Goal: Information Seeking & Learning: Learn about a topic

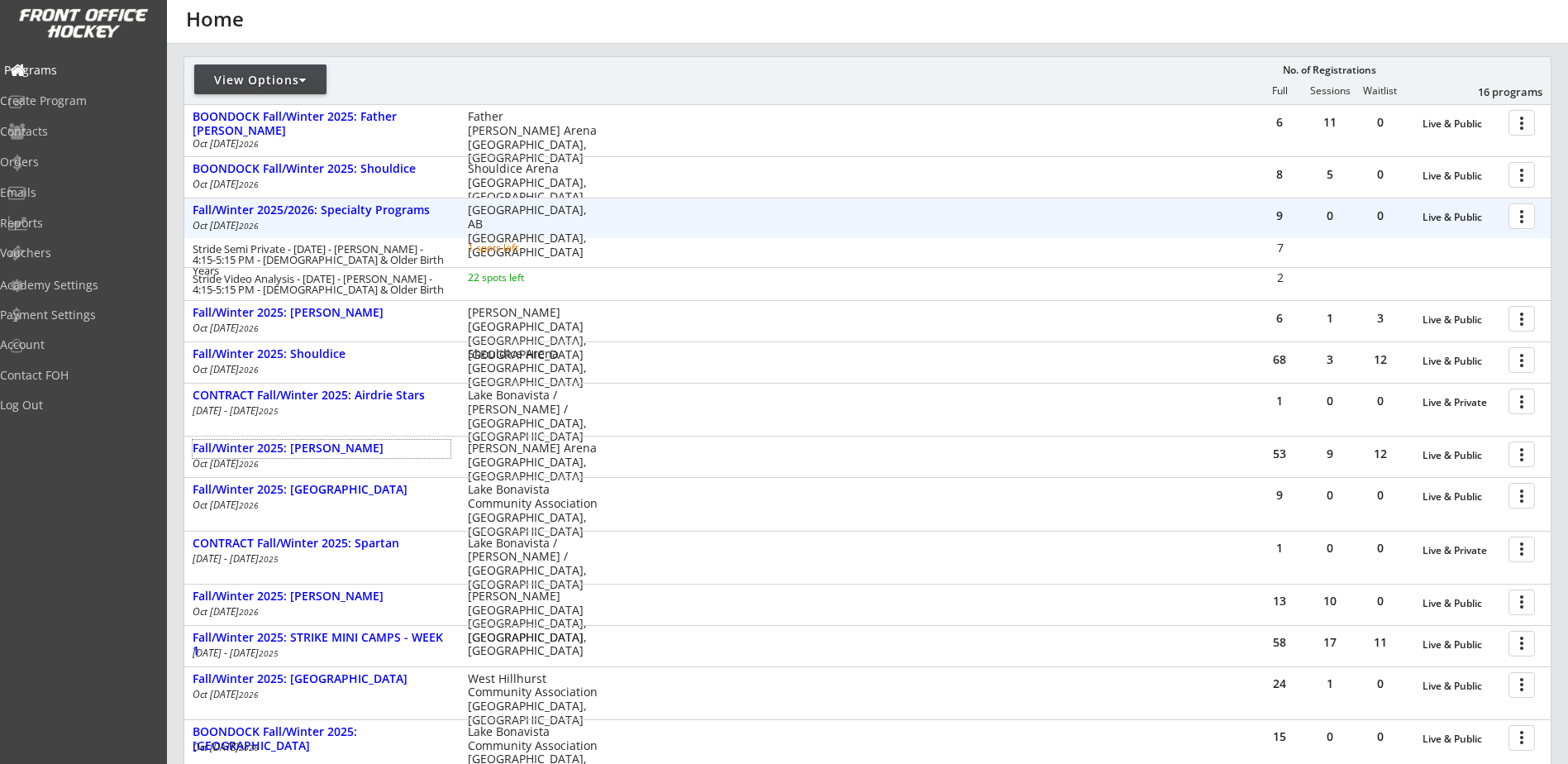
click at [72, 72] on div "Programs" at bounding box center [79, 70] width 149 height 12
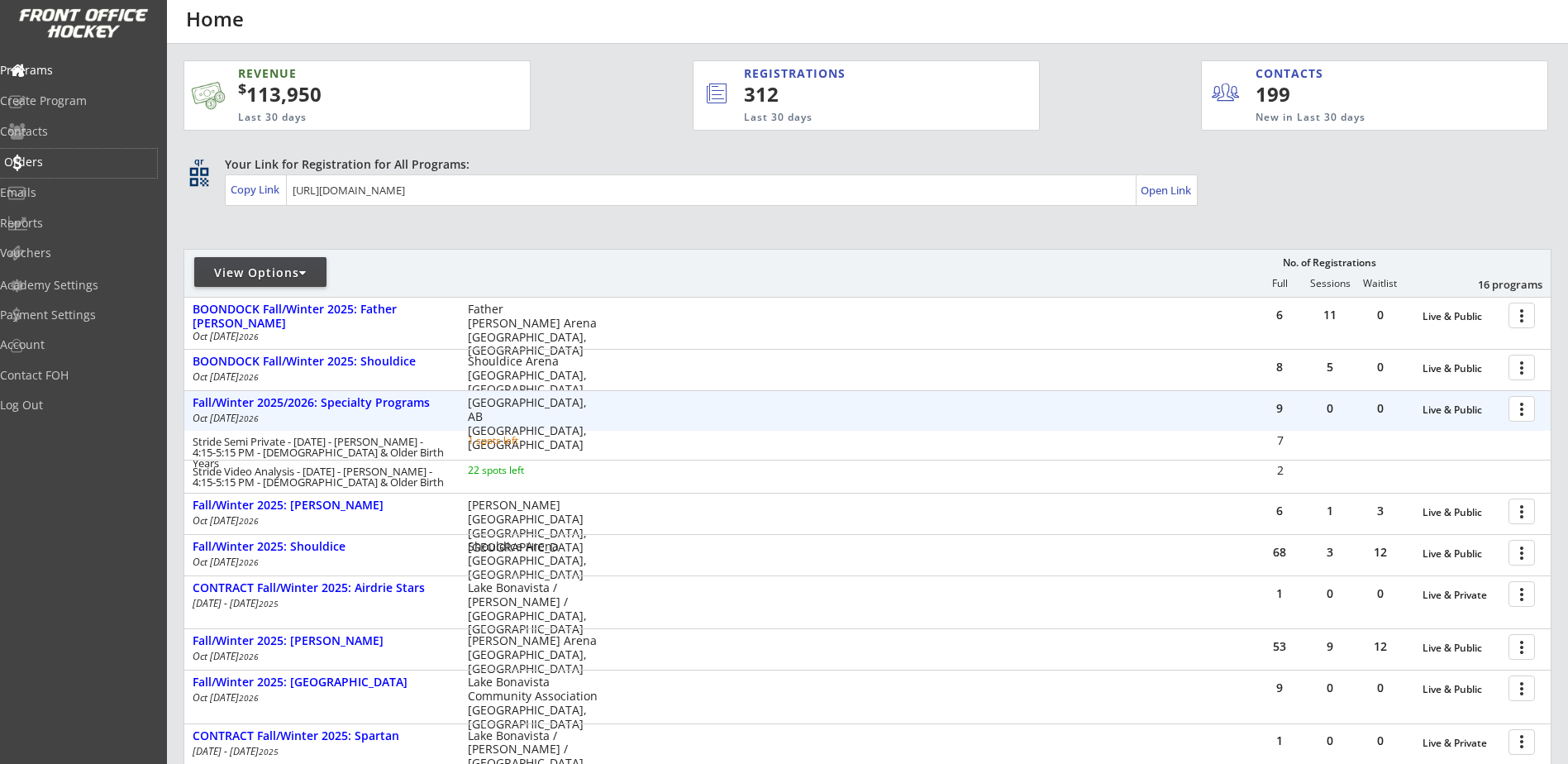
click at [63, 160] on div "Orders" at bounding box center [79, 162] width 149 height 12
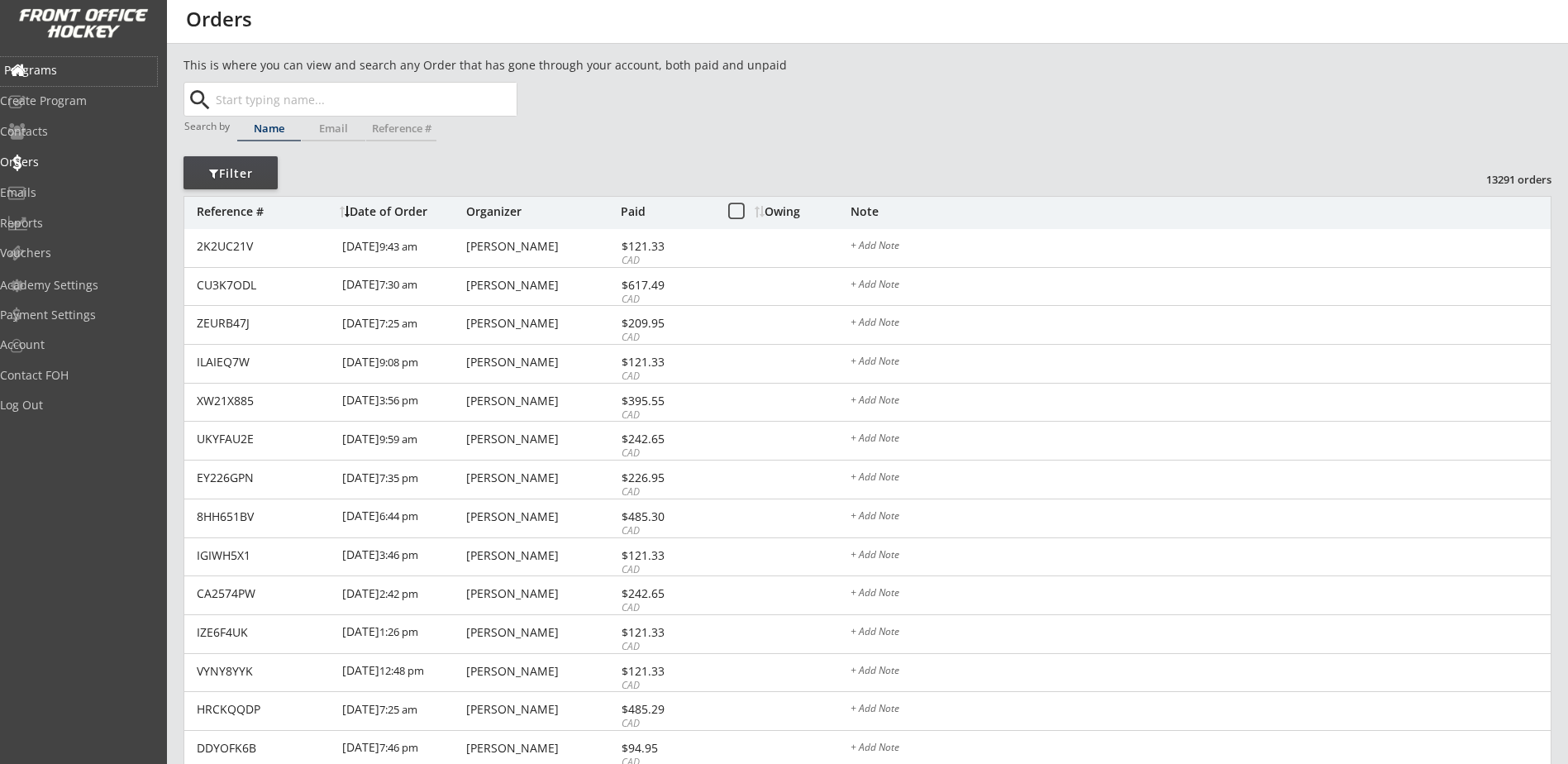
click at [63, 72] on div "Programs" at bounding box center [79, 70] width 149 height 12
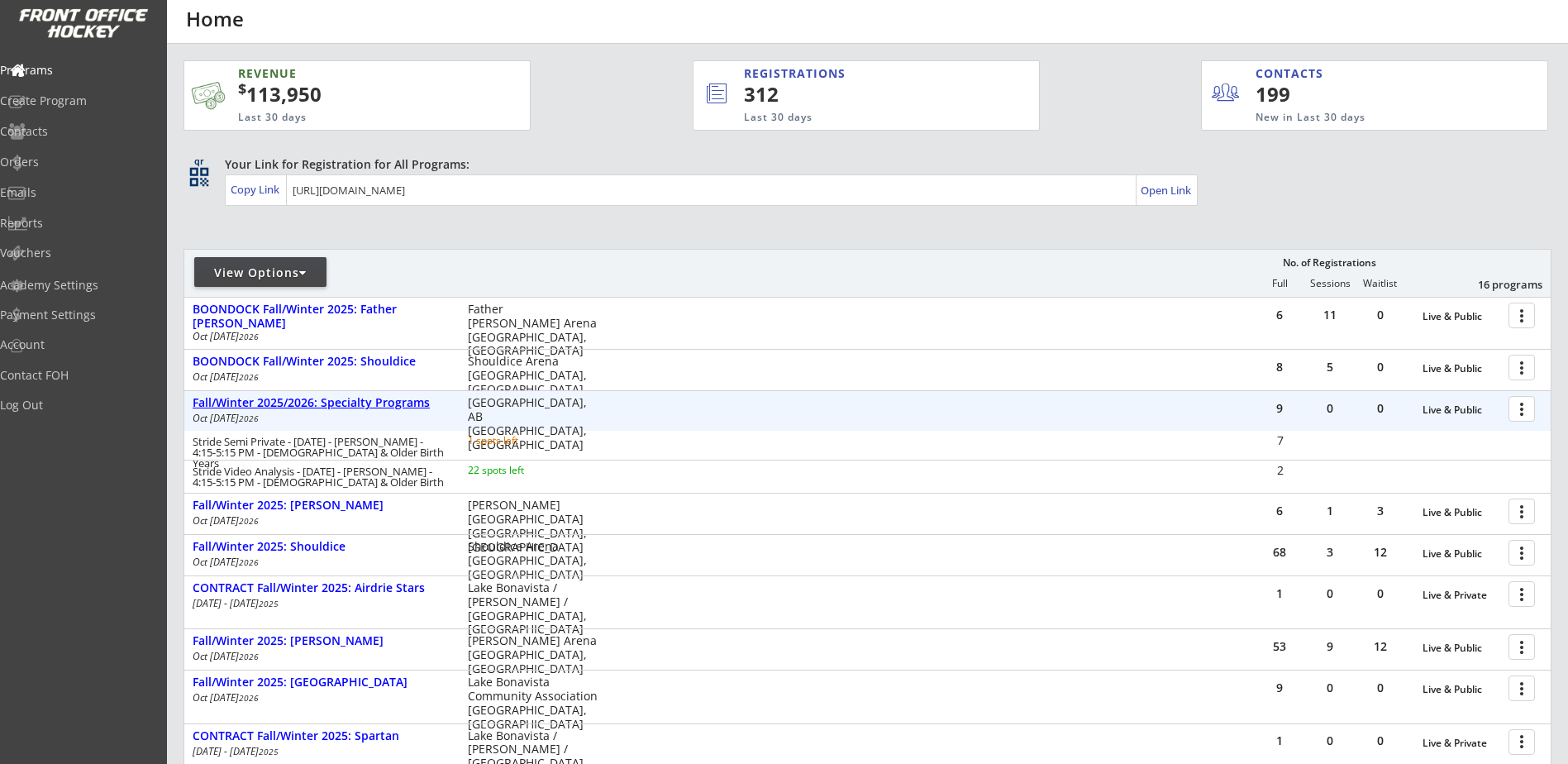
click at [350, 398] on div "Fall/Winter 2025/2026: Specialty Programs" at bounding box center [321, 403] width 258 height 14
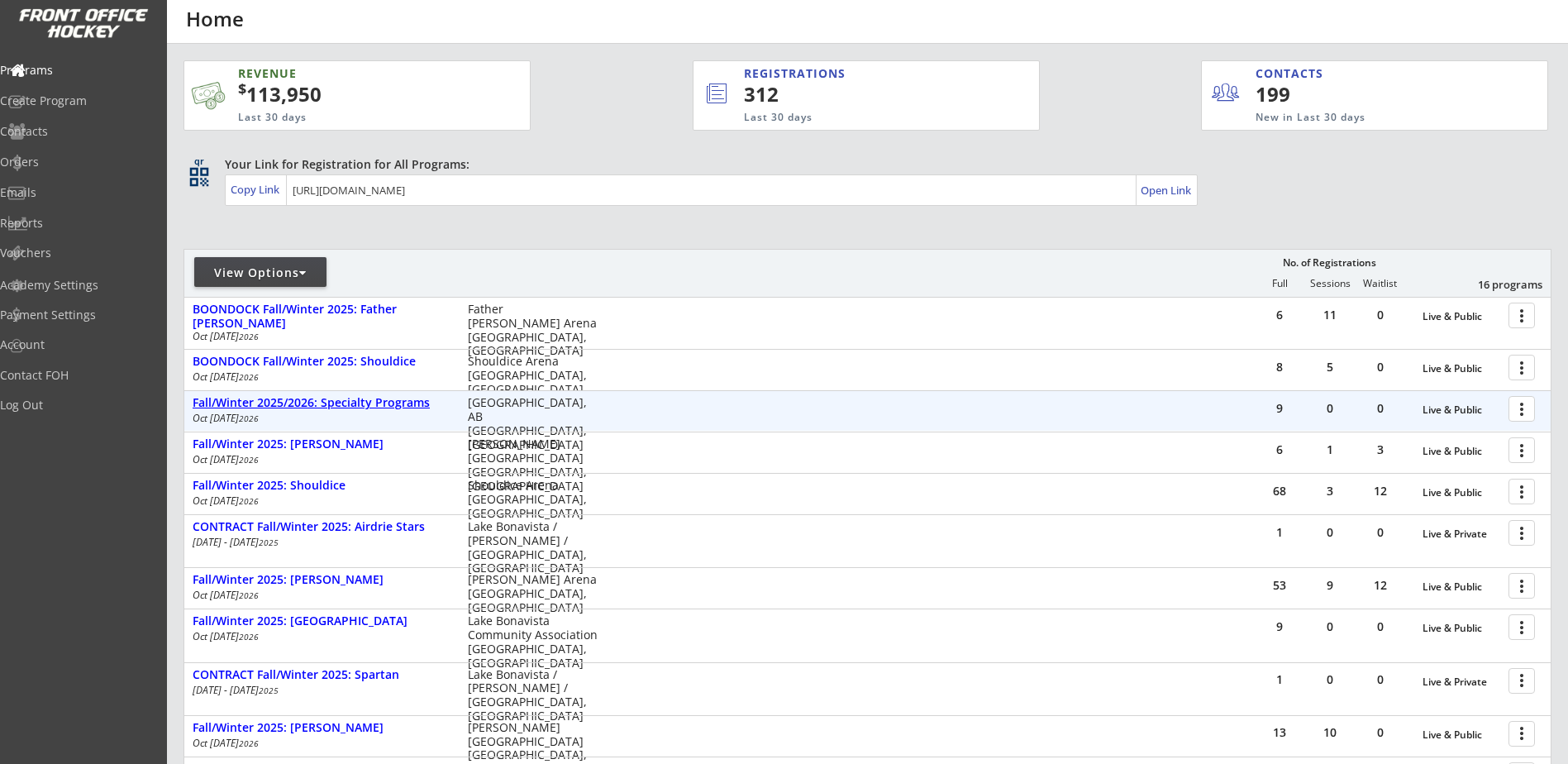
click at [357, 405] on div "Fall/Winter 2025/2026: Specialty Programs" at bounding box center [321, 403] width 258 height 14
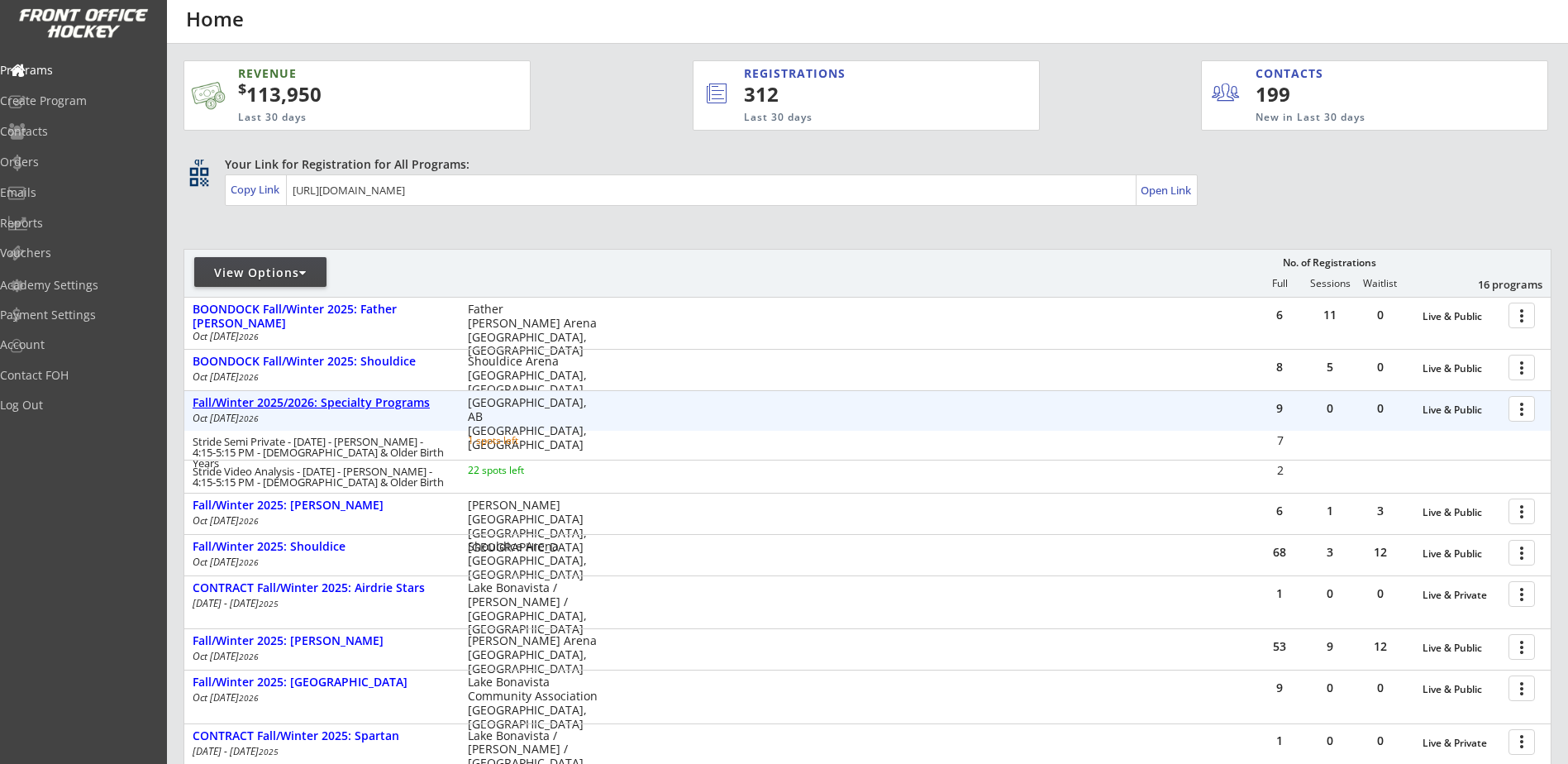
click at [333, 403] on div "Fall/Winter 2025/2026: Specialty Programs" at bounding box center [321, 403] width 258 height 14
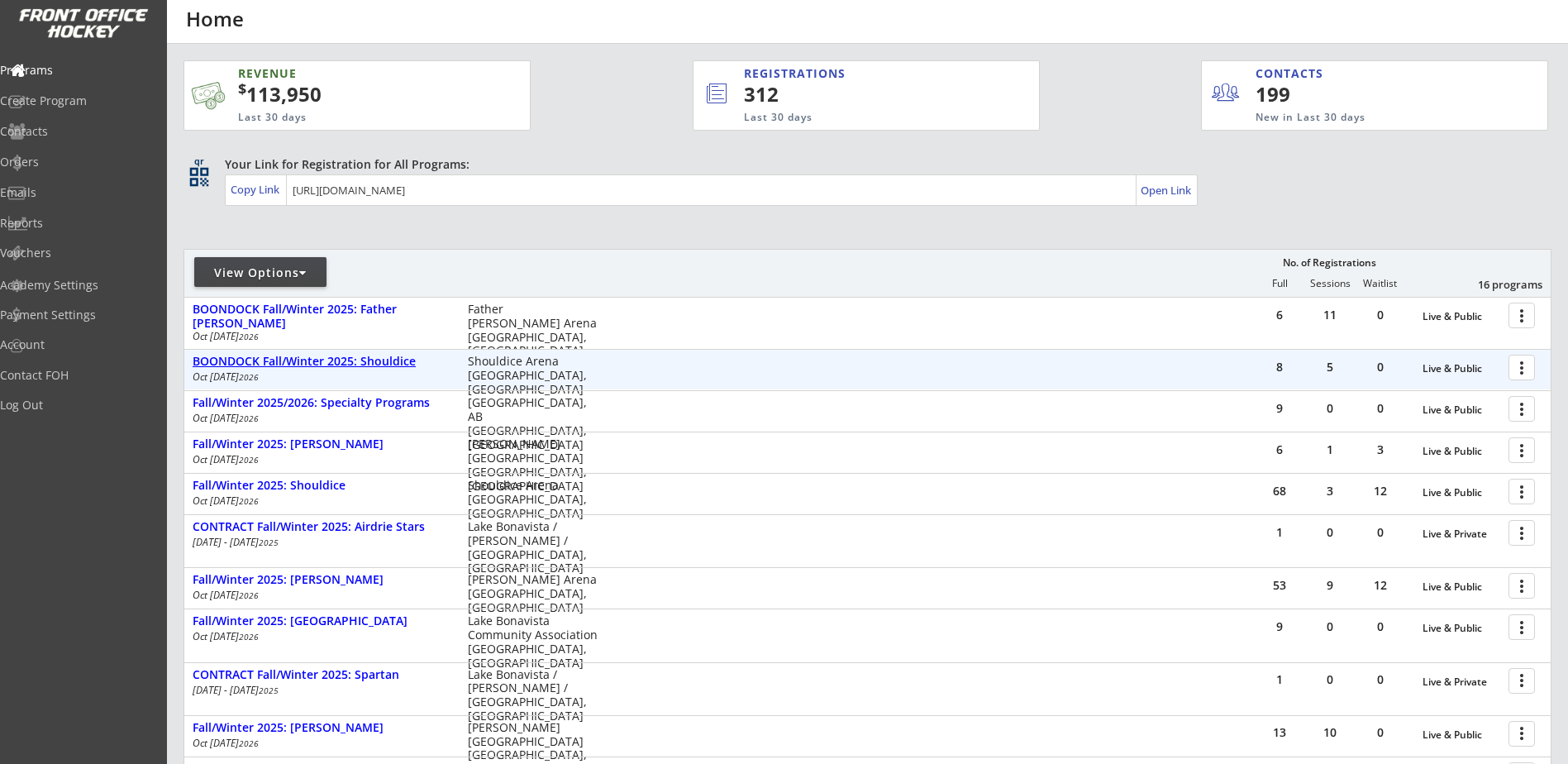
click at [350, 362] on div "BOONDOCK Fall/Winter 2025: Shouldice" at bounding box center [321, 361] width 258 height 14
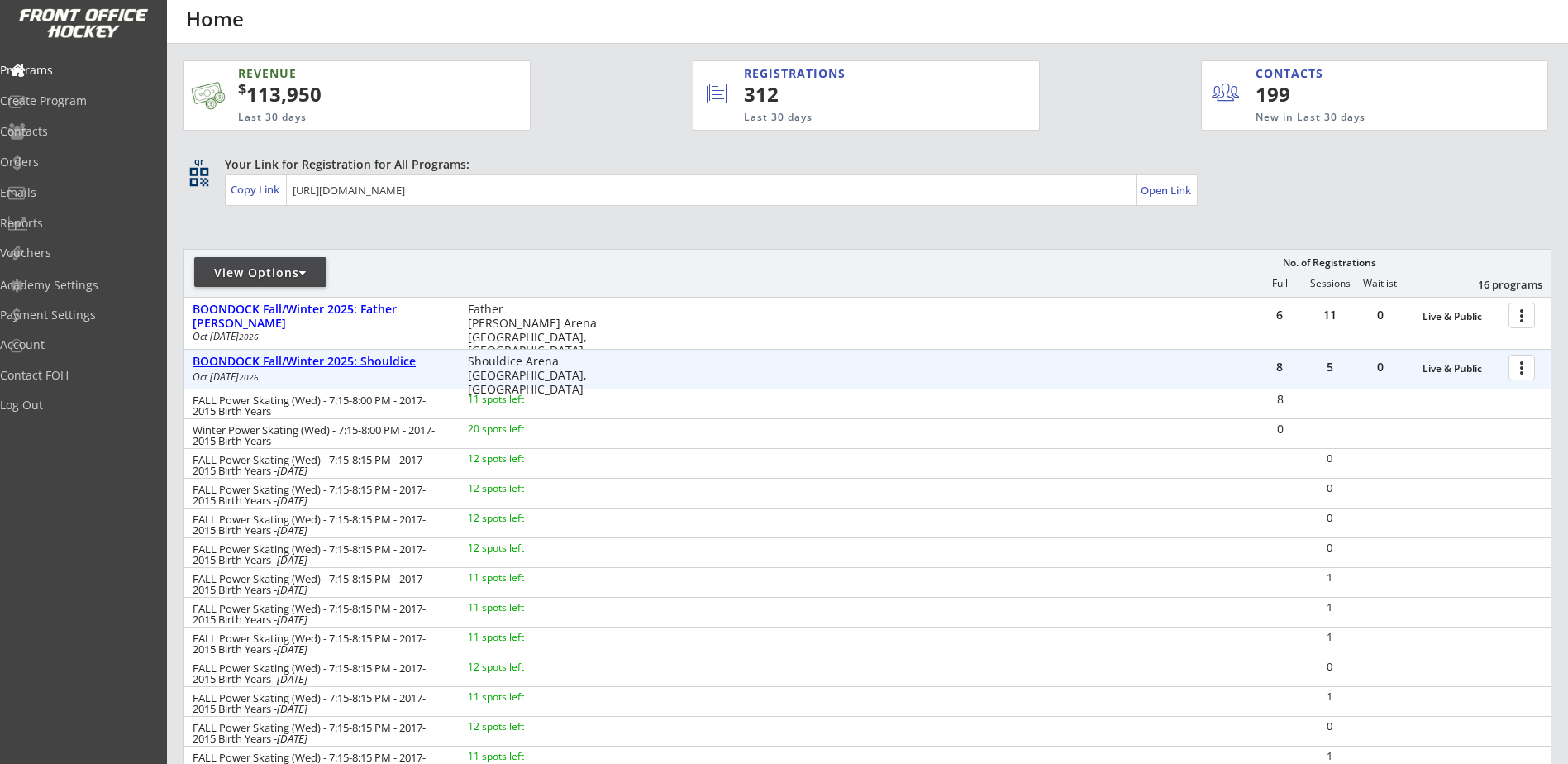
click at [350, 362] on div "BOONDOCK Fall/Winter 2025: Shouldice" at bounding box center [321, 361] width 258 height 14
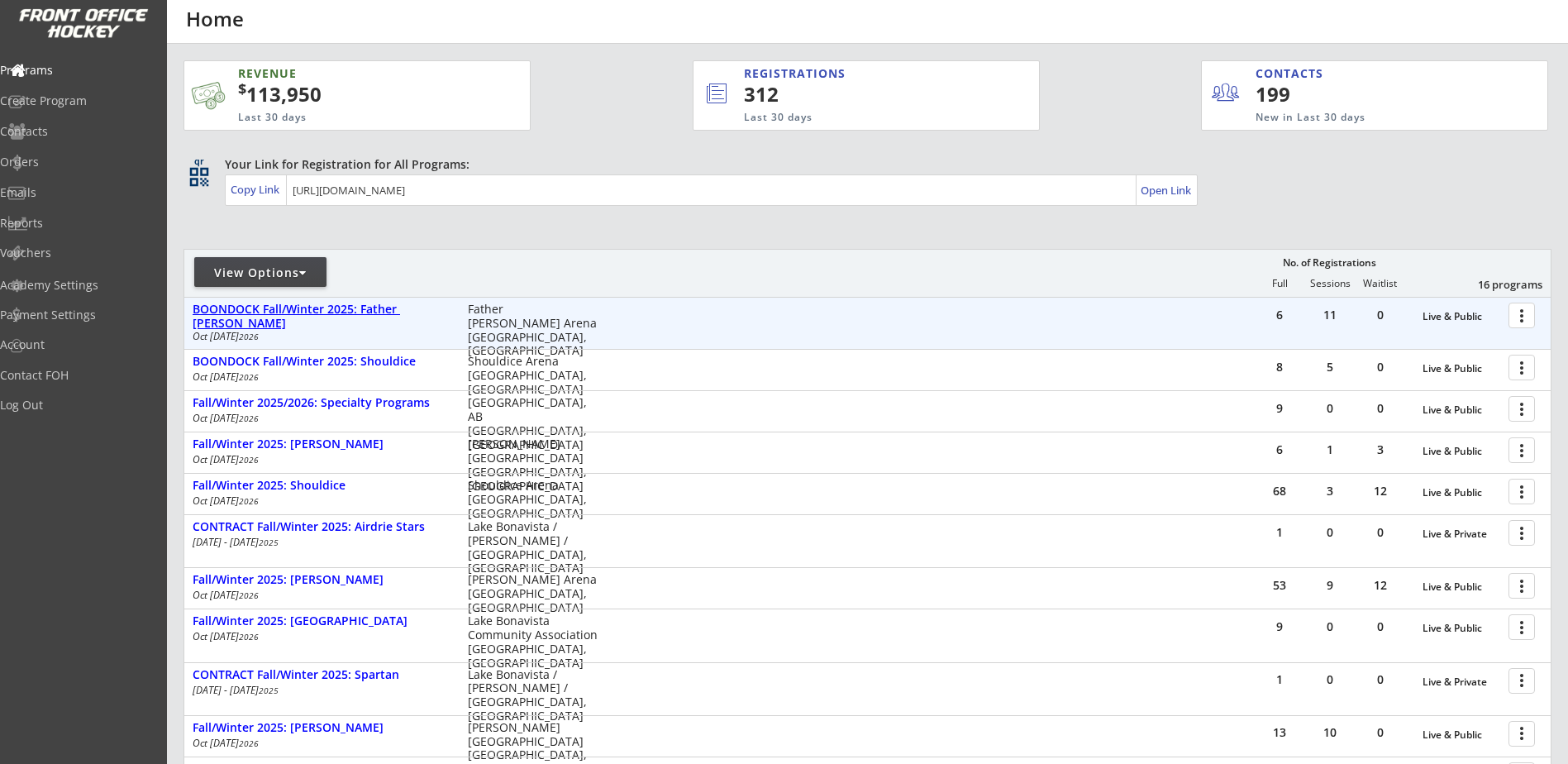
click at [352, 307] on div "BOONDOCK Fall/Winter 2025: Father [PERSON_NAME]" at bounding box center [321, 316] width 258 height 28
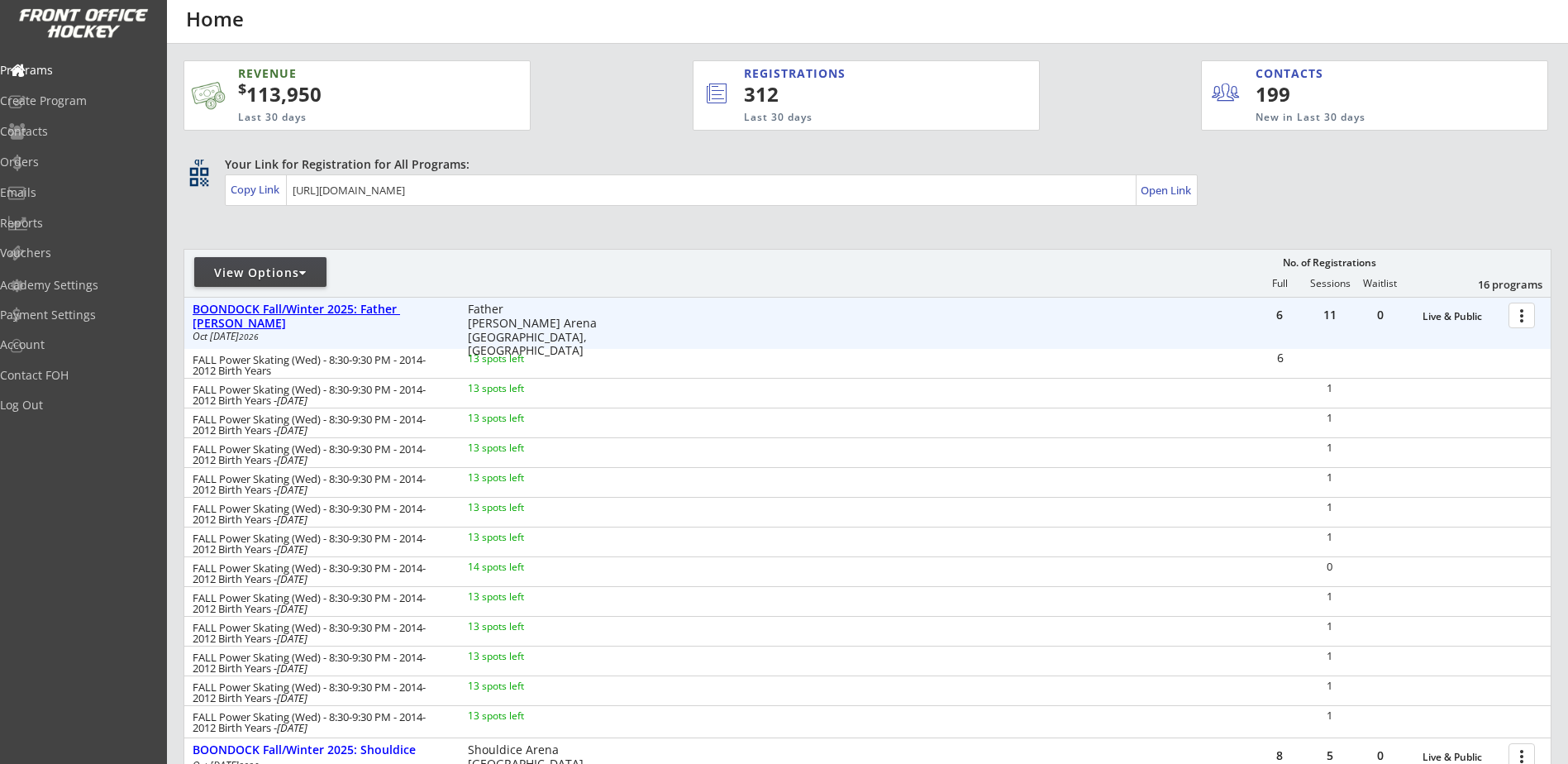
click at [352, 310] on div "BOONDOCK Fall/Winter 2025: Father [PERSON_NAME]" at bounding box center [321, 316] width 258 height 28
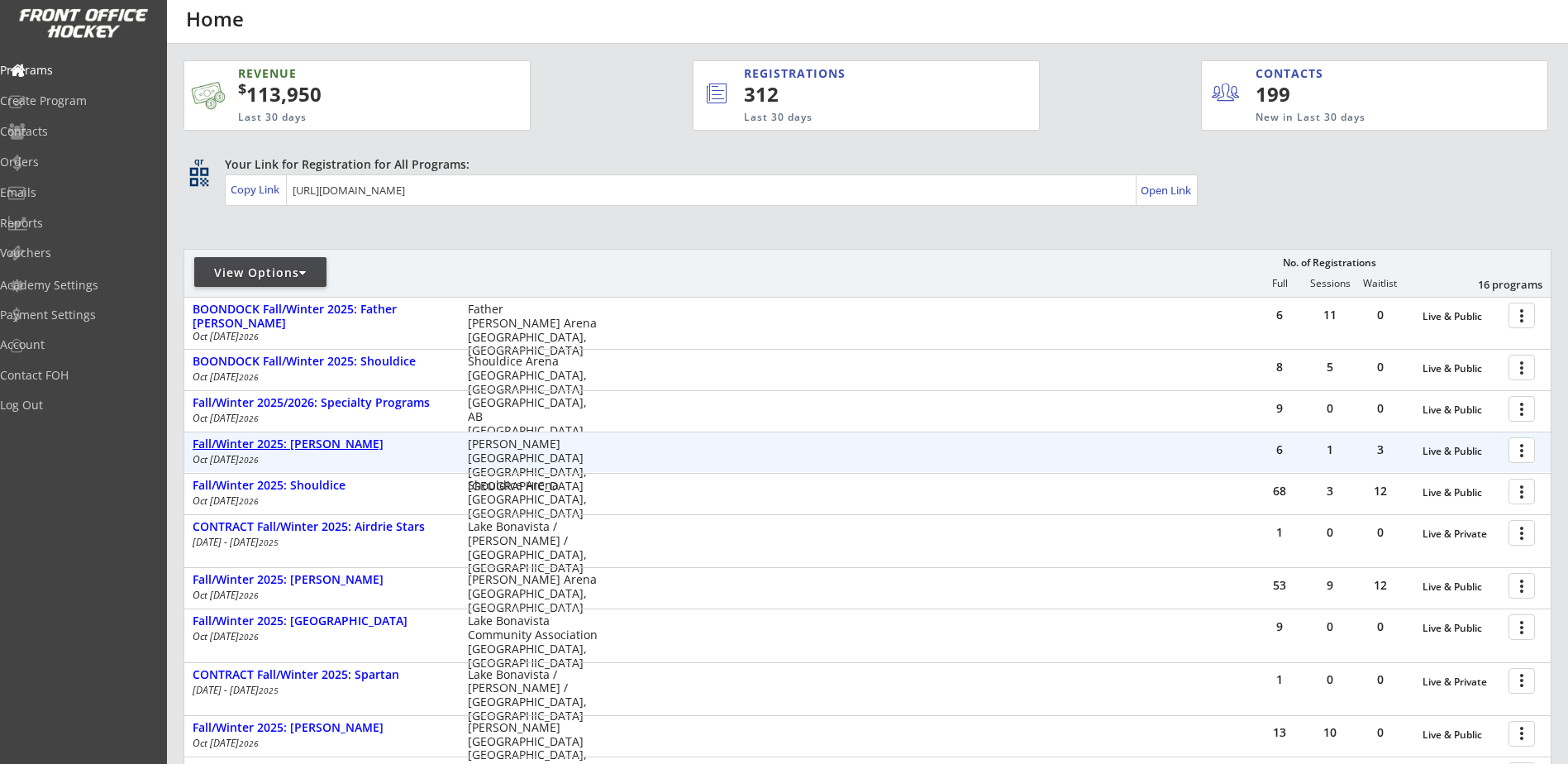
click at [307, 443] on div "Fall/Winter 2025: [PERSON_NAME]" at bounding box center [321, 444] width 258 height 14
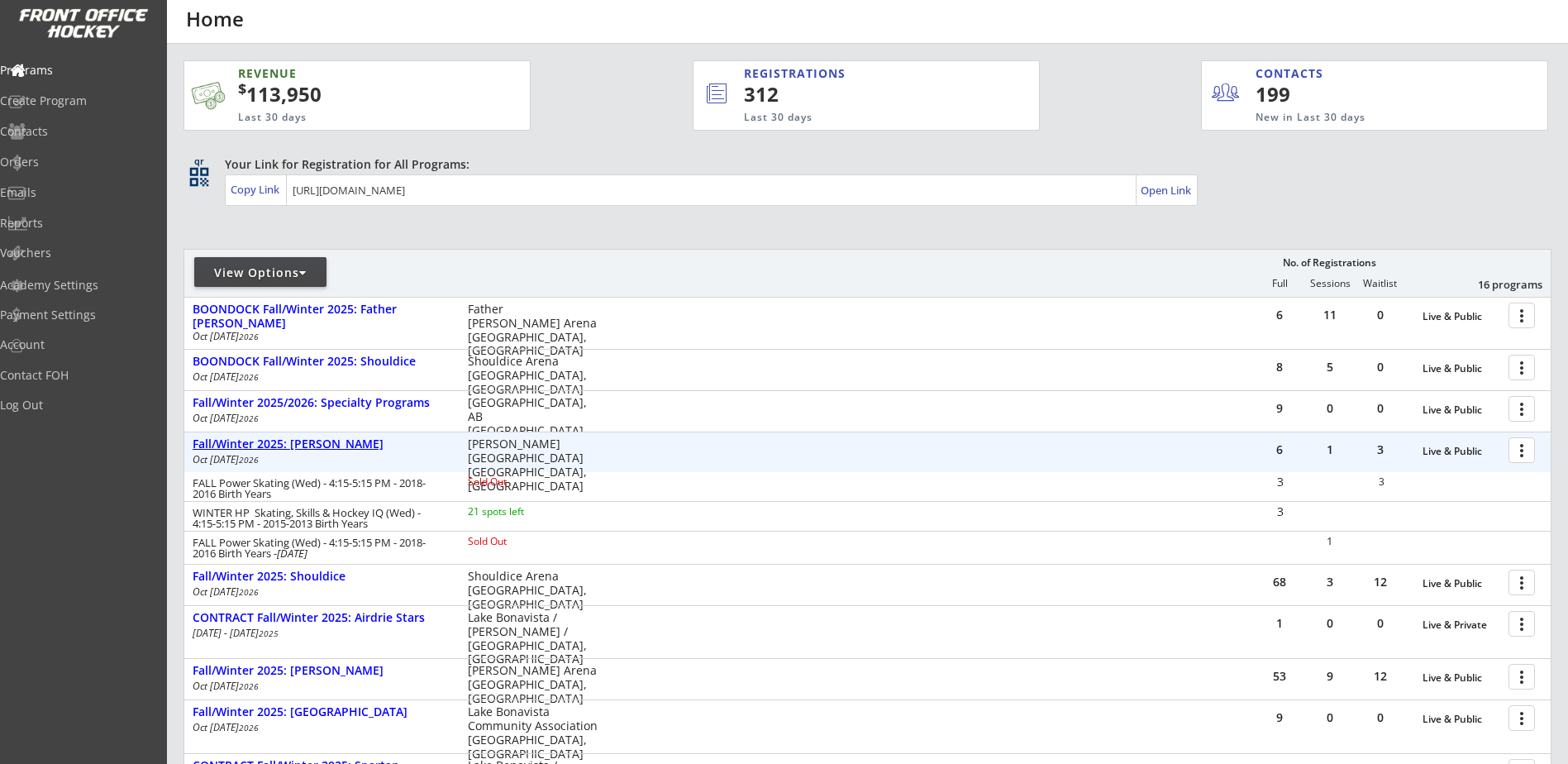
click at [307, 443] on div "Fall/Winter 2025: [PERSON_NAME]" at bounding box center [321, 444] width 258 height 14
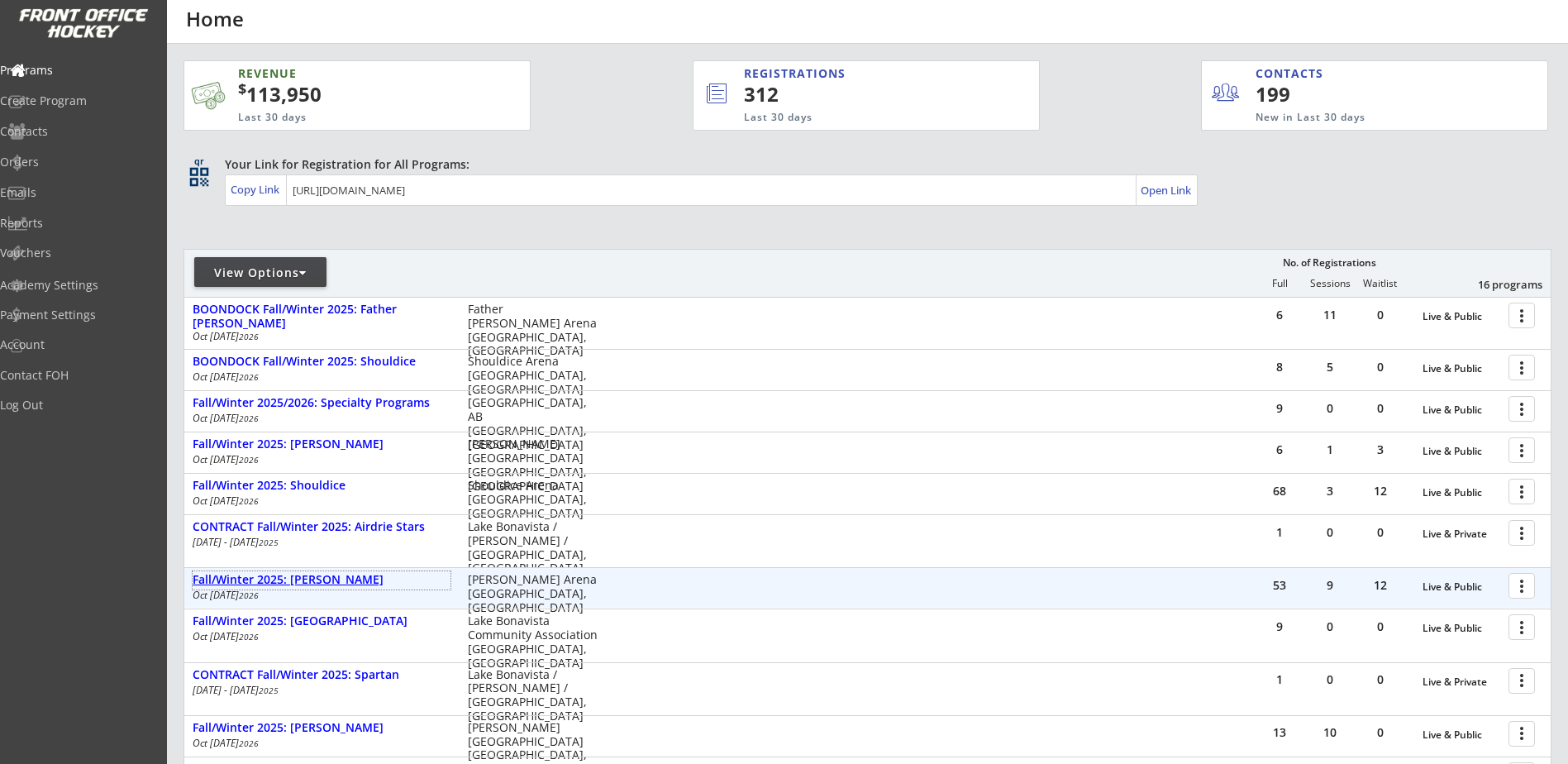
click at [310, 582] on div "Fall/Winter 2025: [PERSON_NAME]" at bounding box center [321, 580] width 258 height 14
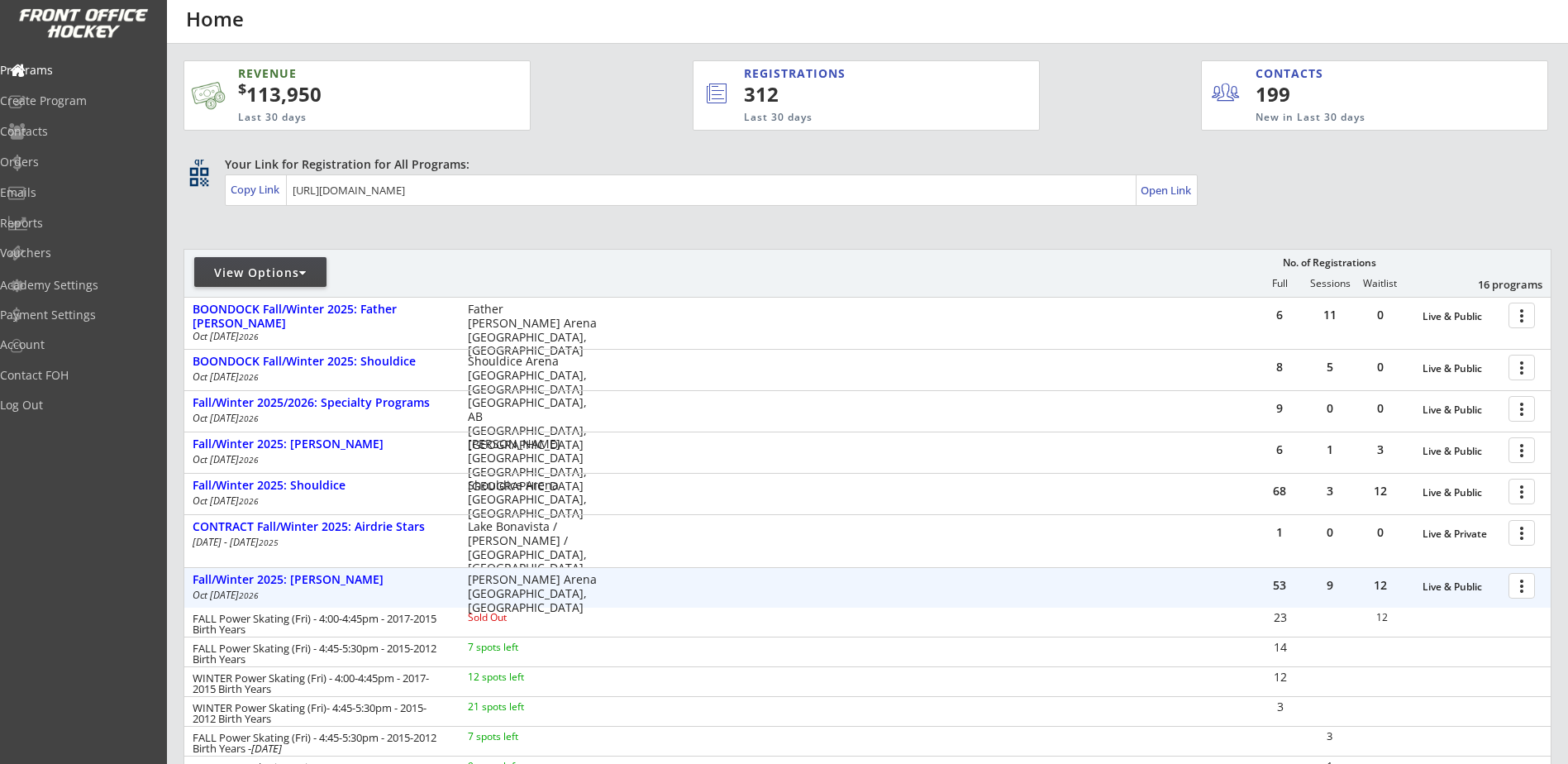
scroll to position [194, 0]
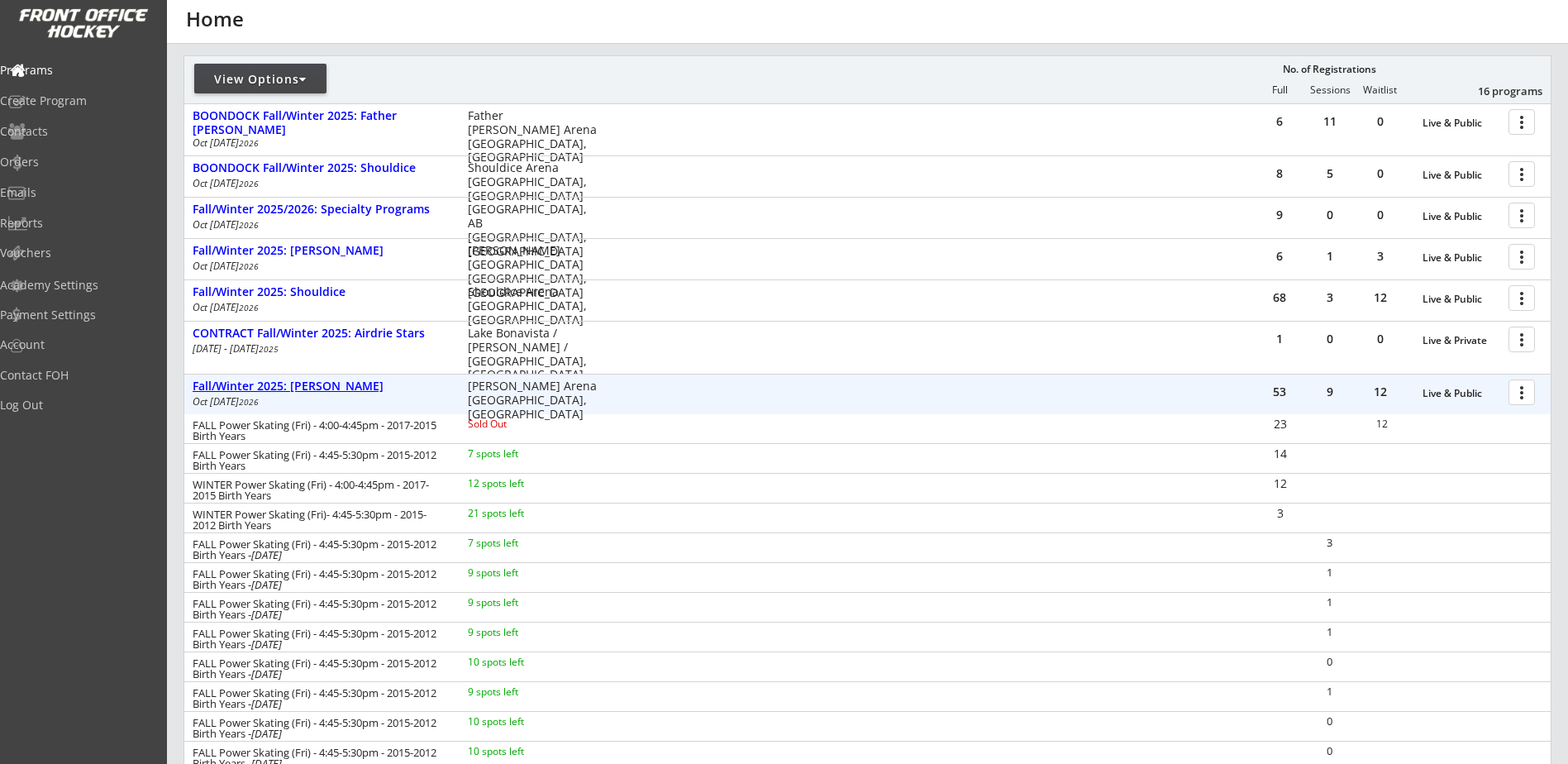
click at [291, 392] on div "Fall/Winter 2025: [PERSON_NAME]" at bounding box center [321, 386] width 258 height 14
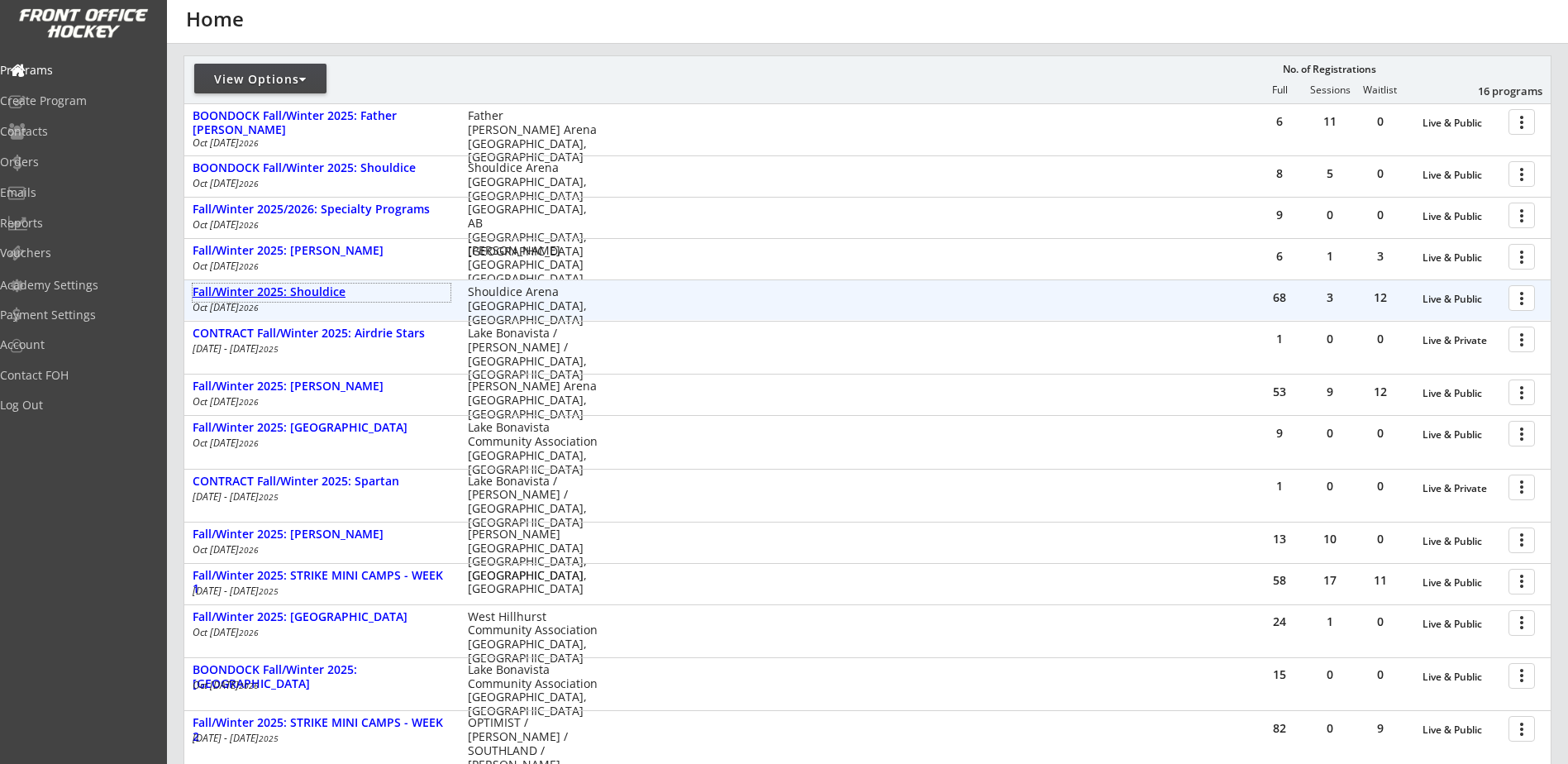
click at [307, 288] on div "Fall/Winter 2025: Shouldice" at bounding box center [321, 292] width 258 height 14
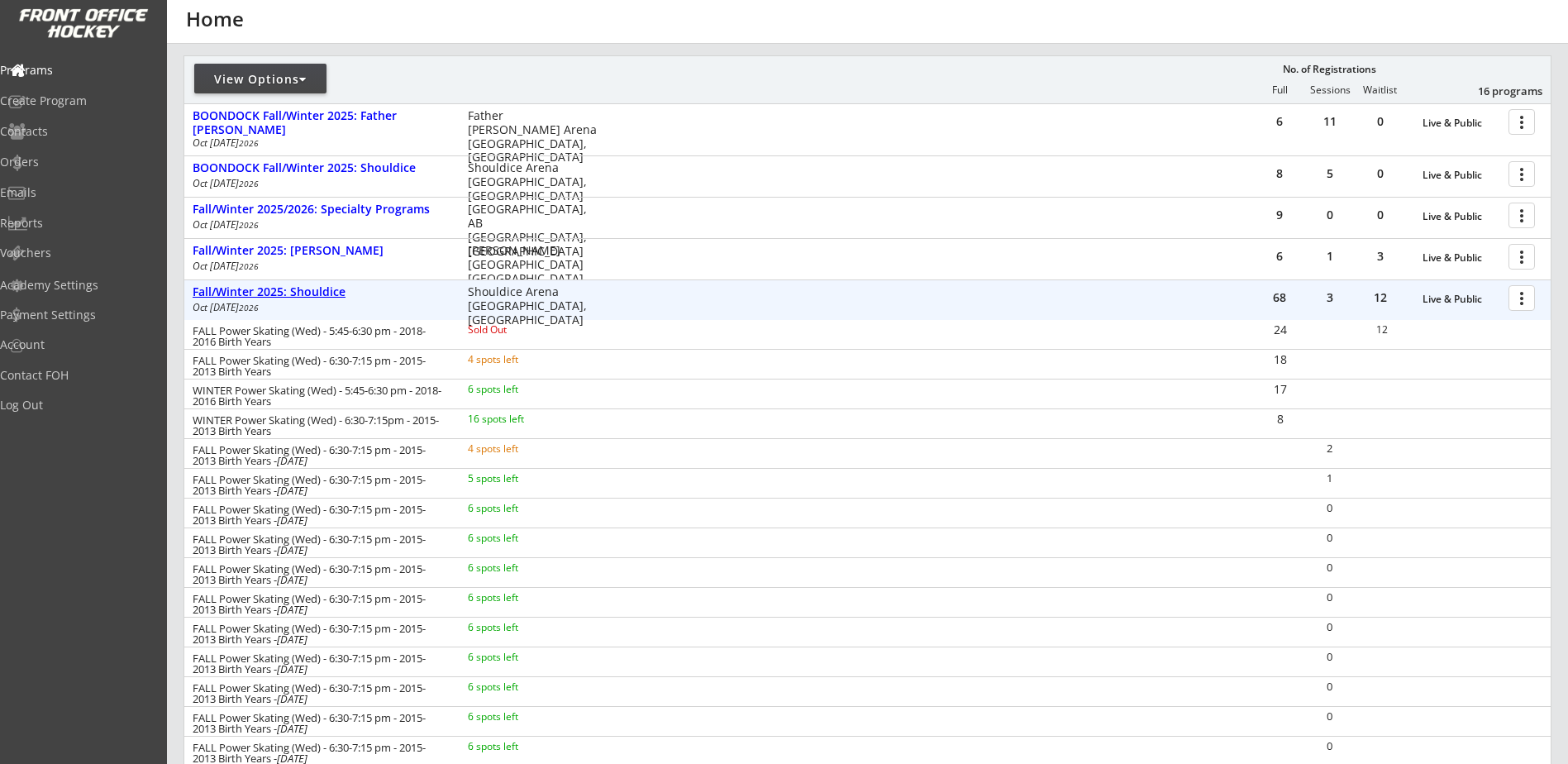
click at [307, 288] on div "Fall/Winter 2025: Shouldice" at bounding box center [321, 292] width 258 height 14
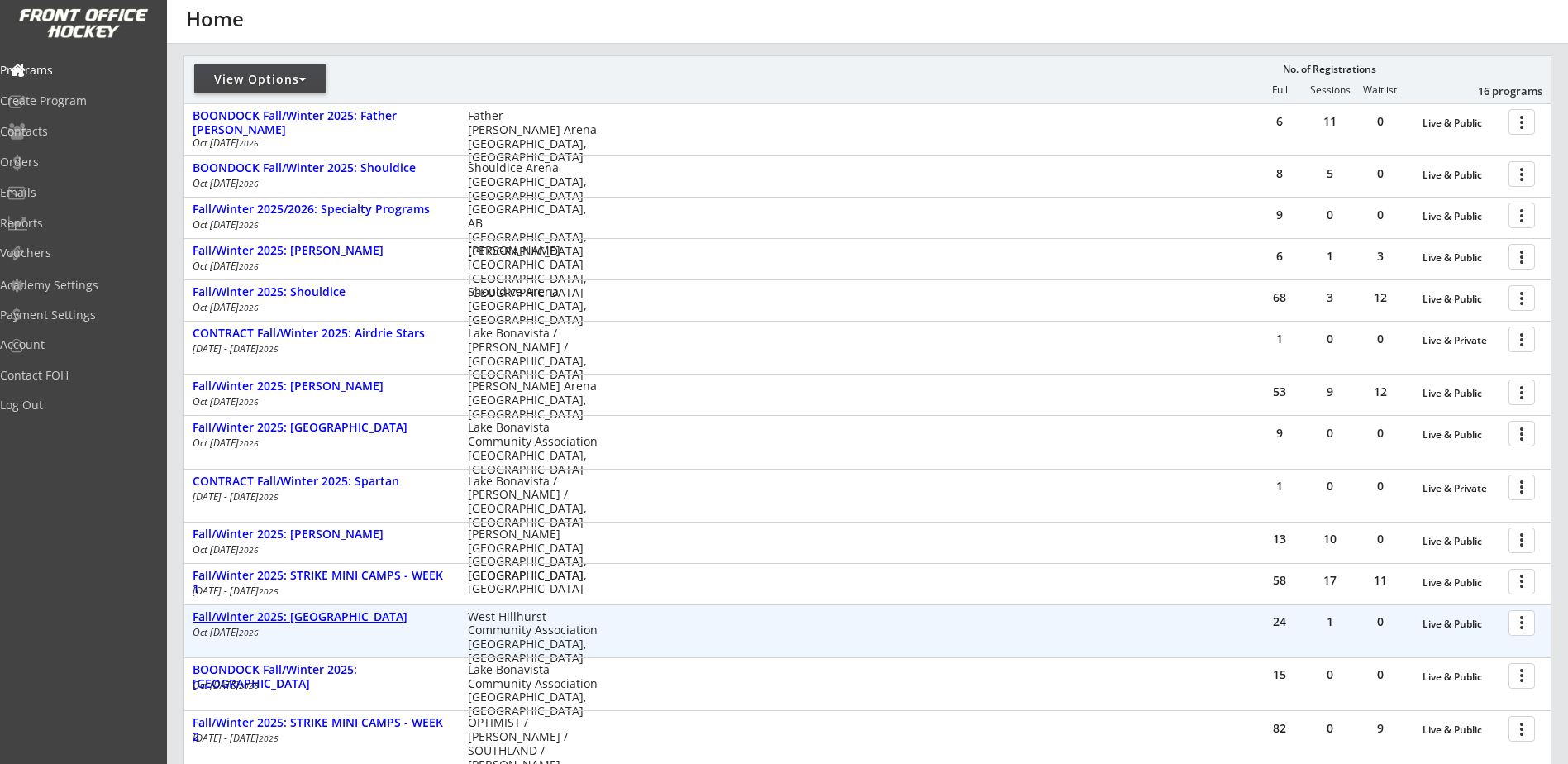
click at [333, 618] on div "Fall/Winter 2025: [GEOGRAPHIC_DATA]" at bounding box center [321, 617] width 258 height 14
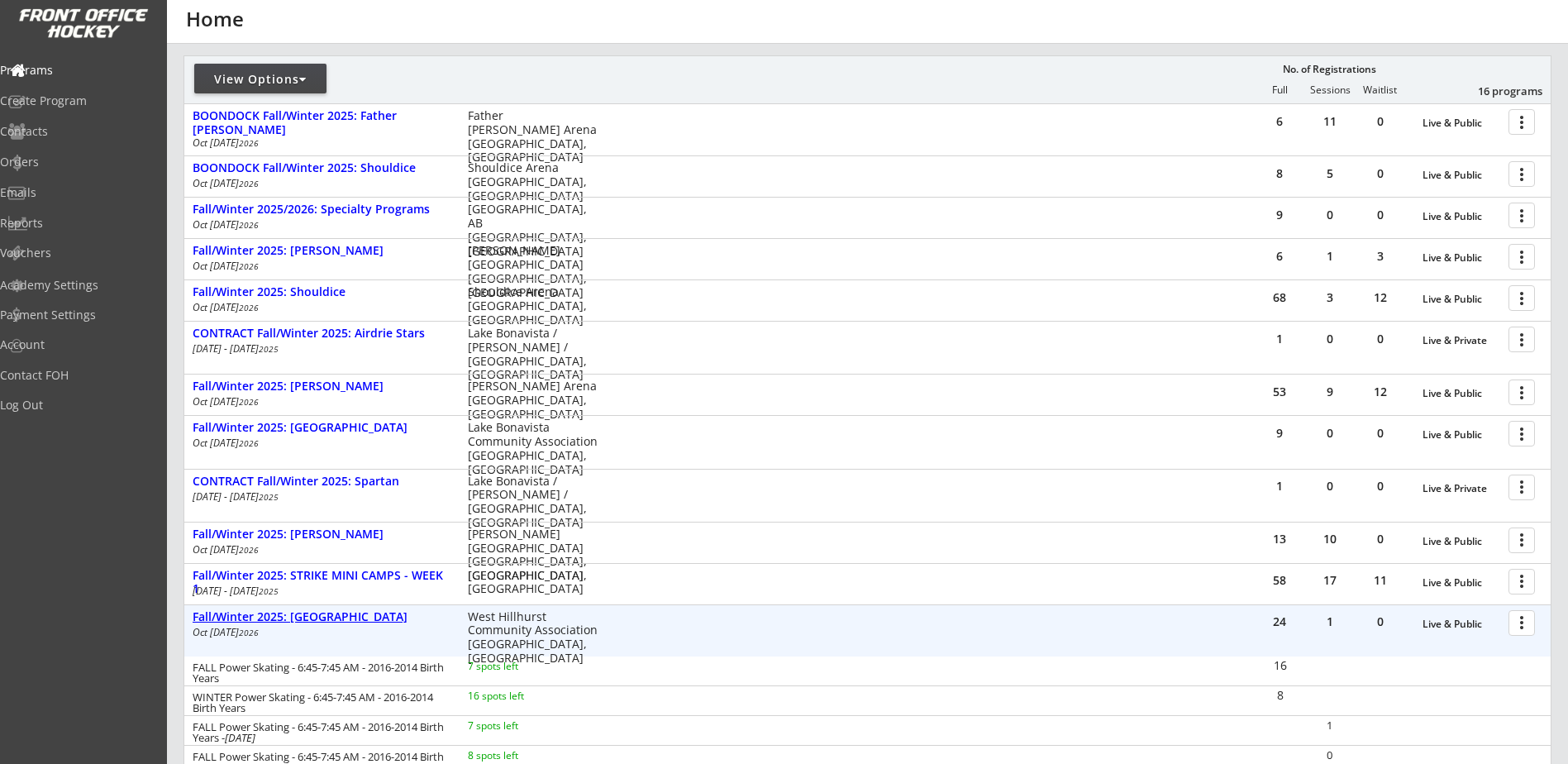
click at [333, 618] on div "Fall/Winter 2025: [GEOGRAPHIC_DATA]" at bounding box center [321, 617] width 258 height 14
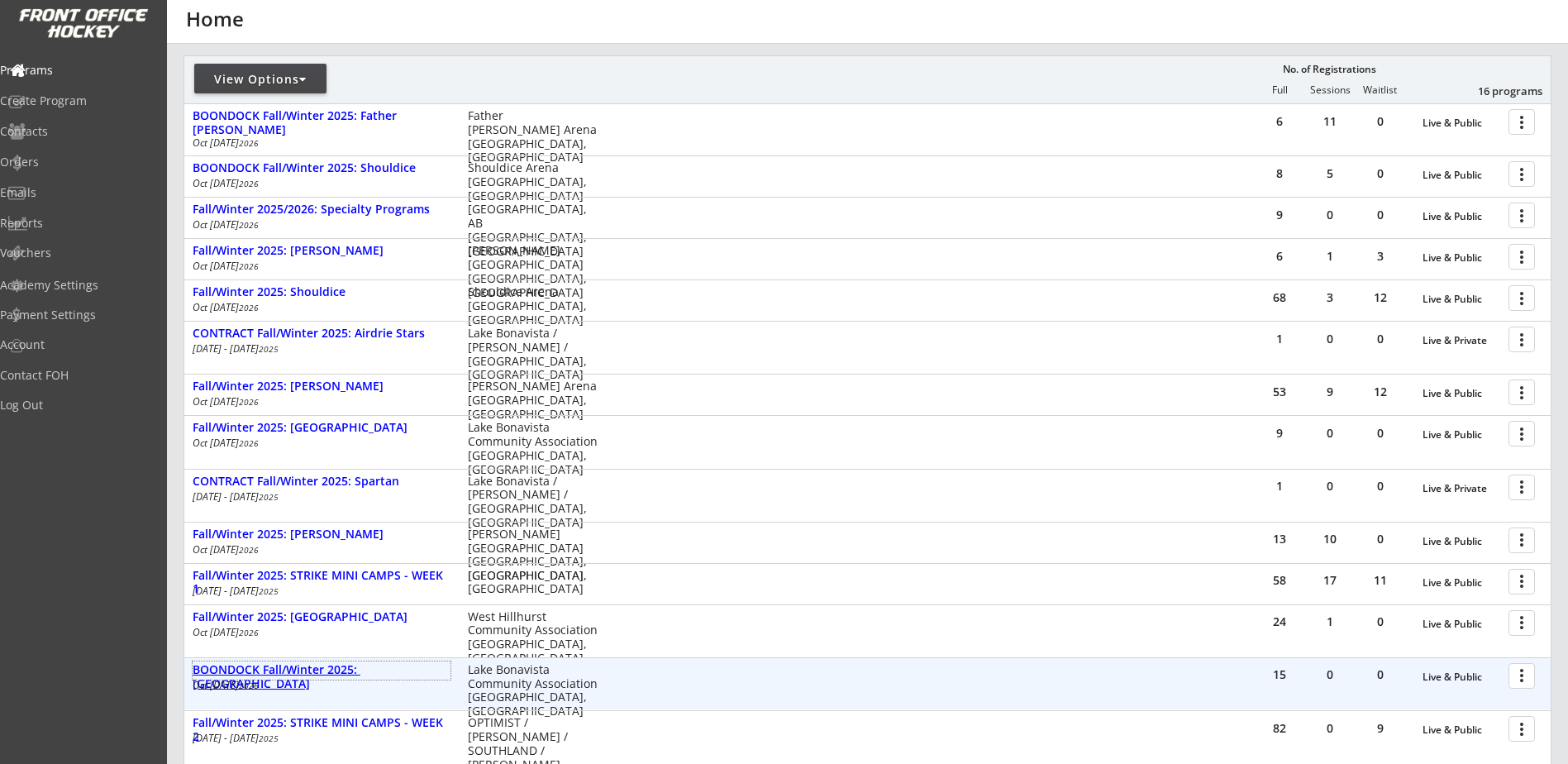
click at [318, 671] on div "BOONDOCK Fall/Winter 2025: [GEOGRAPHIC_DATA]" at bounding box center [321, 677] width 258 height 28
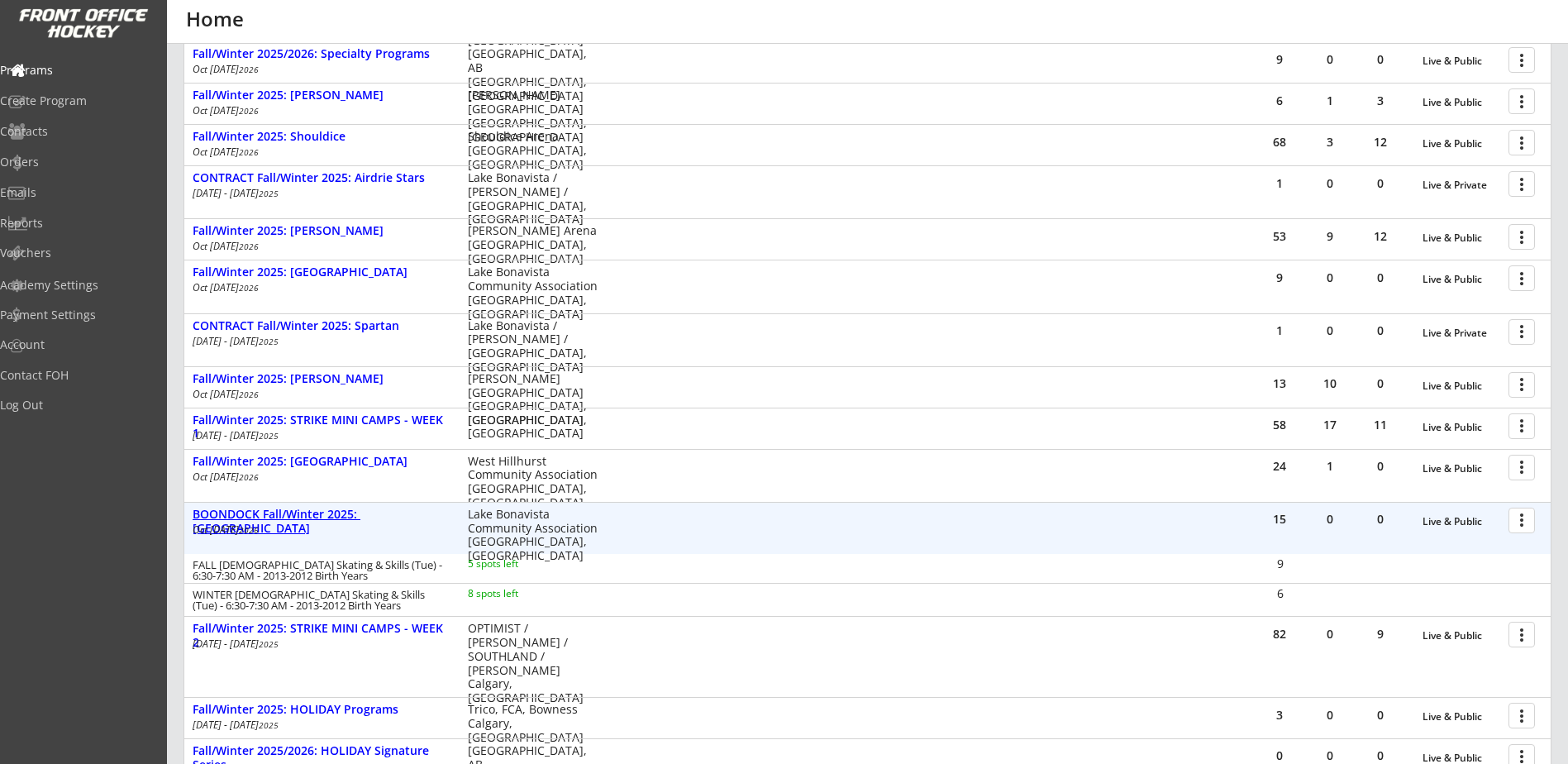
scroll to position [386, 0]
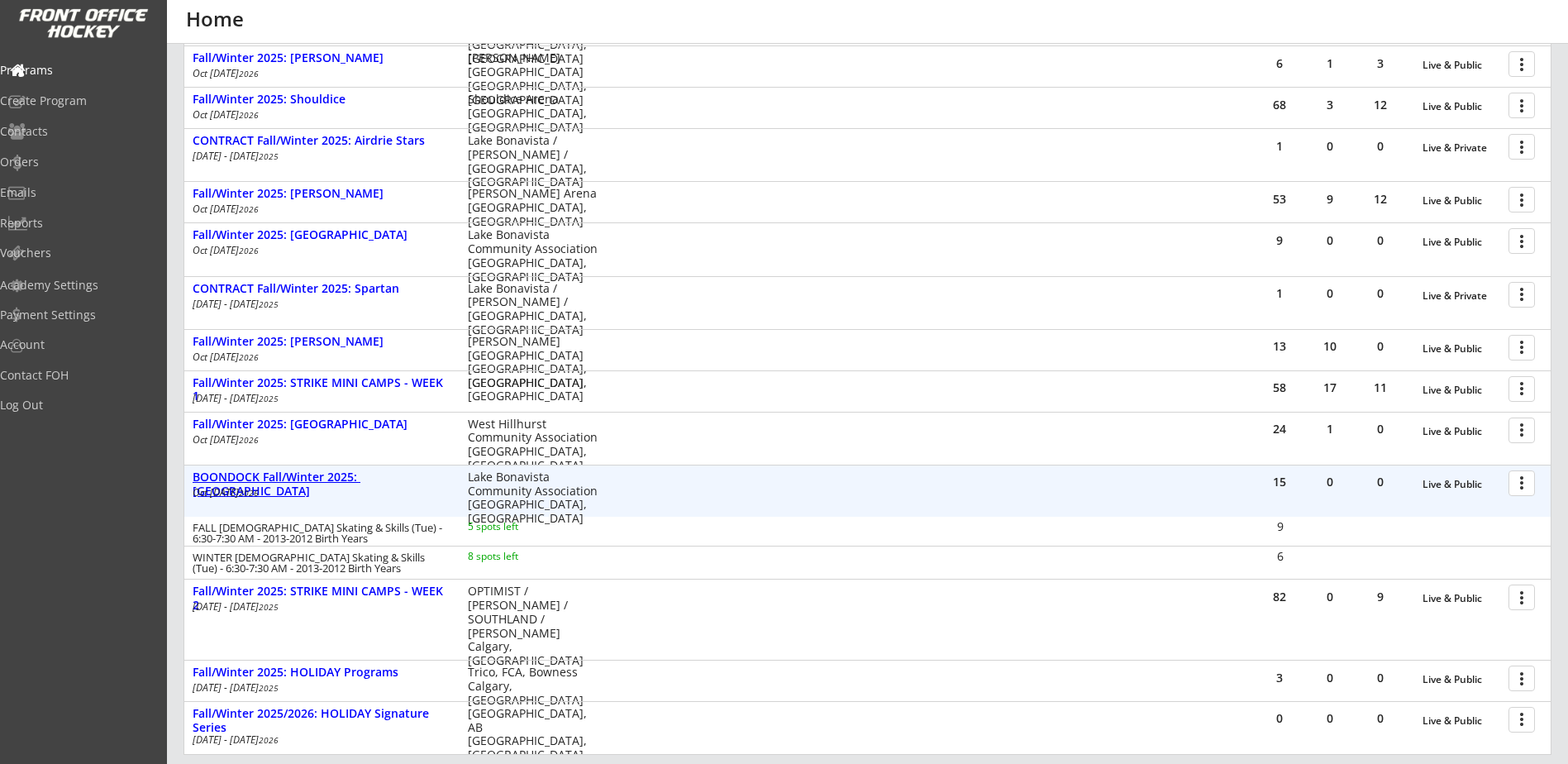
click at [338, 476] on div "BOONDOCK Fall/Winter 2025: [GEOGRAPHIC_DATA]" at bounding box center [321, 484] width 258 height 28
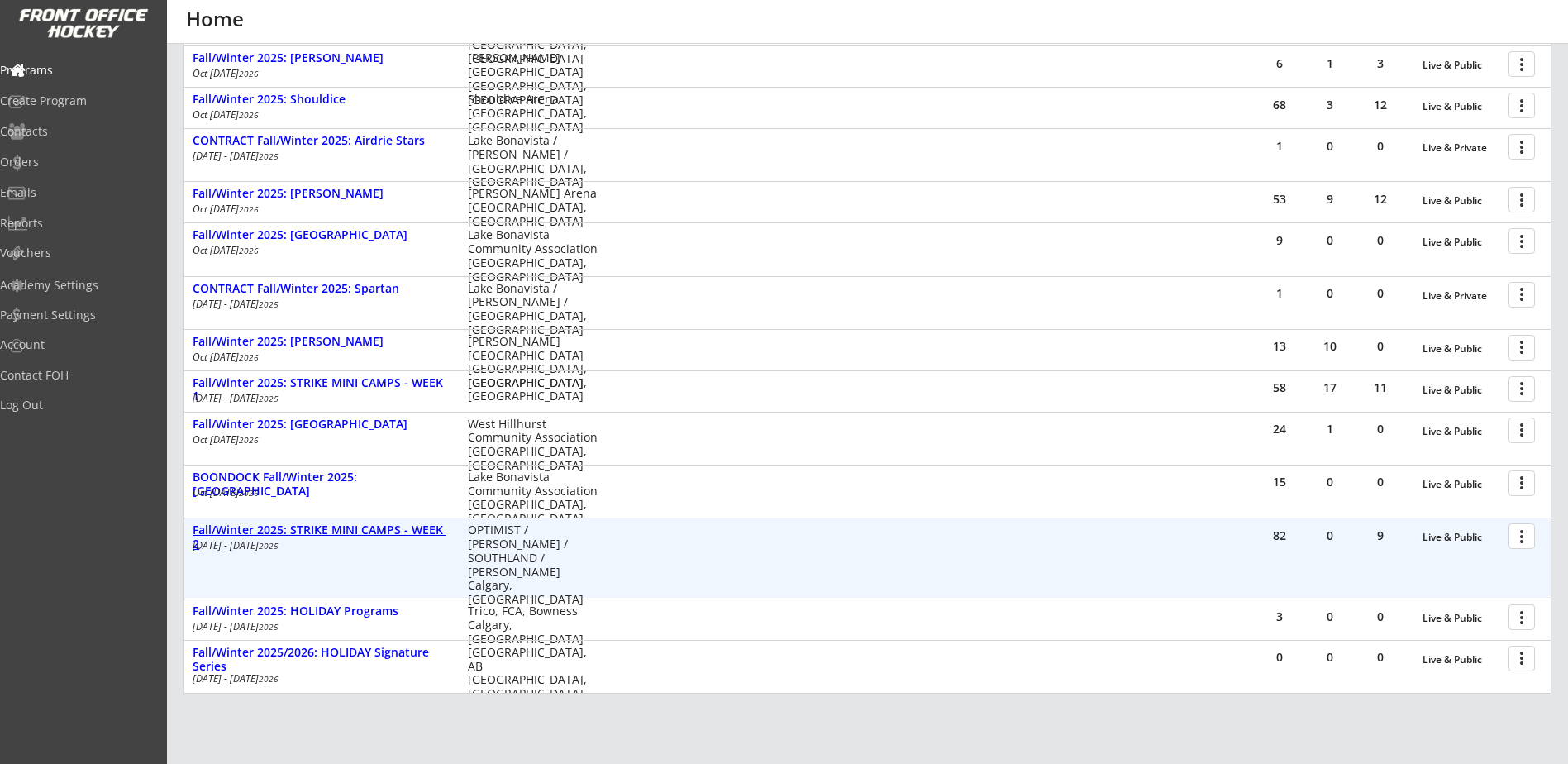
click at [366, 536] on div "Fall/Winter 2025: STRIKE MINI CAMPS - WEEK 2" at bounding box center [321, 536] width 258 height 28
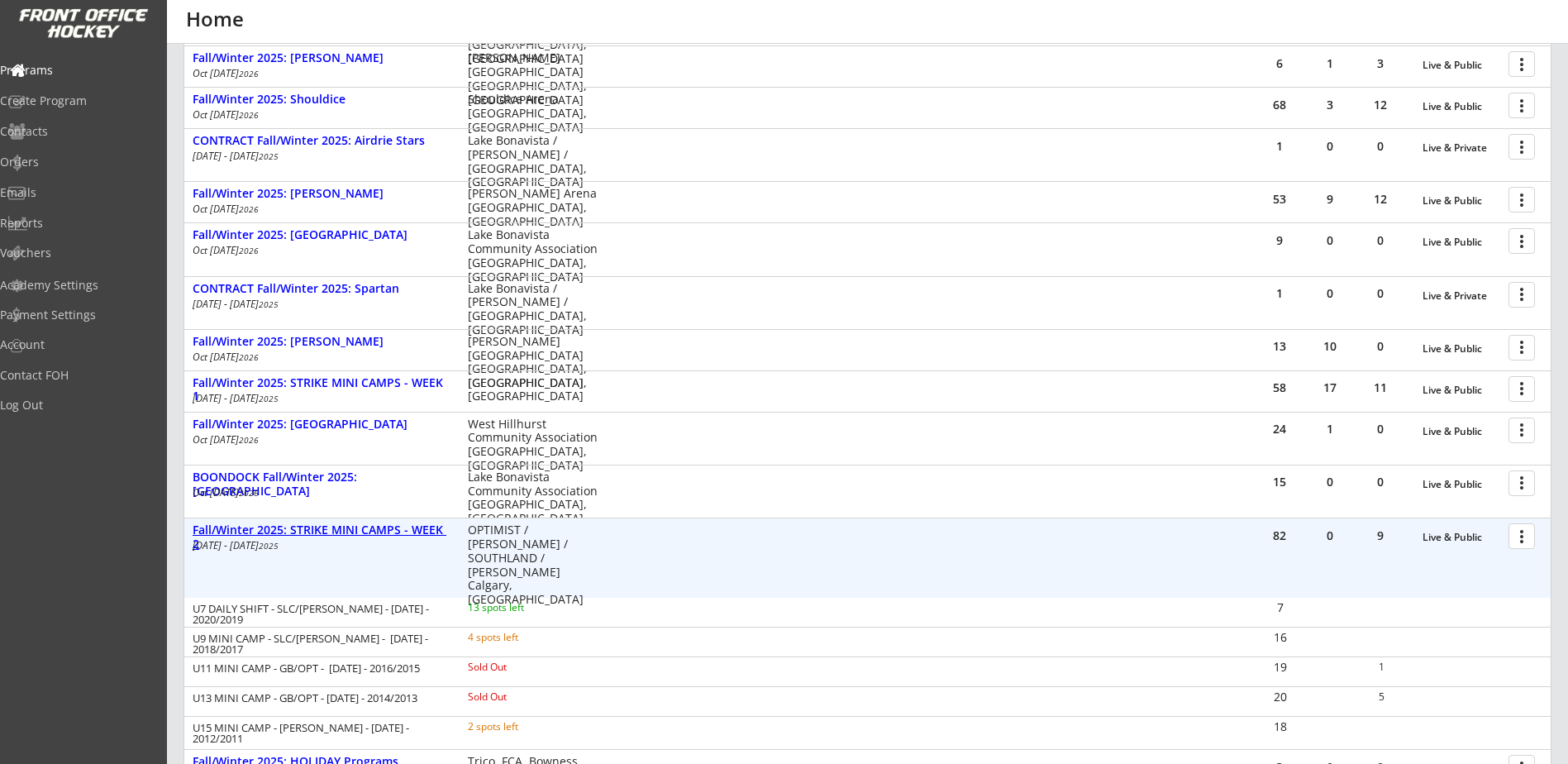
click at [369, 530] on div "Fall/Winter 2025: STRIKE MINI CAMPS - WEEK 2" at bounding box center [321, 536] width 258 height 28
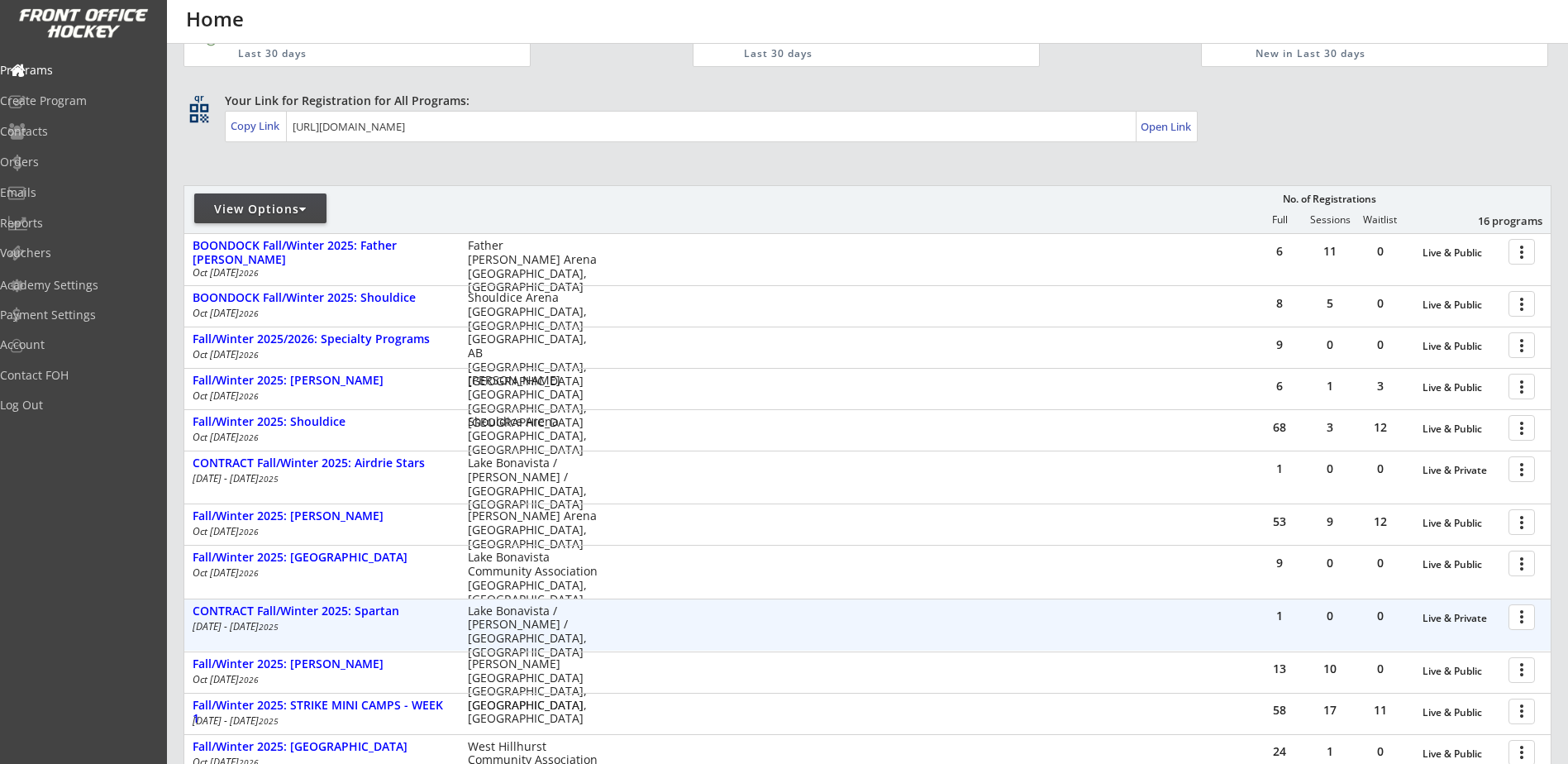
scroll to position [0, 0]
